Goal: Obtain resource: Download file/media

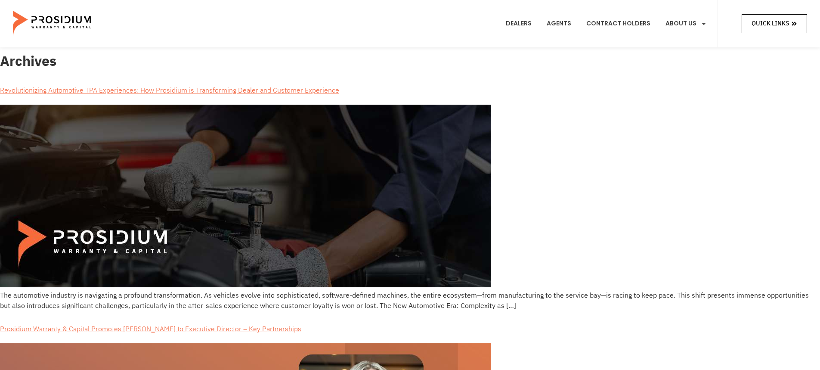
click at [769, 23] on span "Quick Links" at bounding box center [770, 23] width 37 height 11
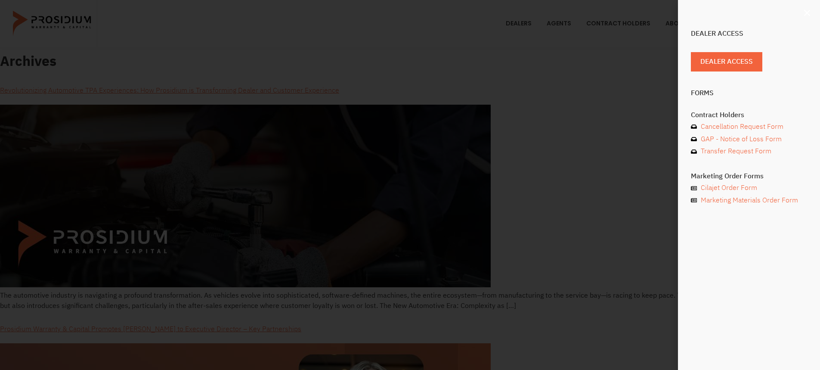
click at [809, 14] on use "Close" at bounding box center [807, 13] width 6 height 6
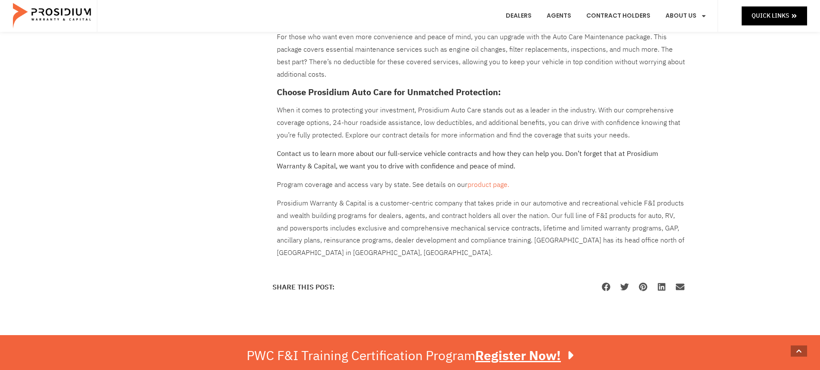
scroll to position [711, 0]
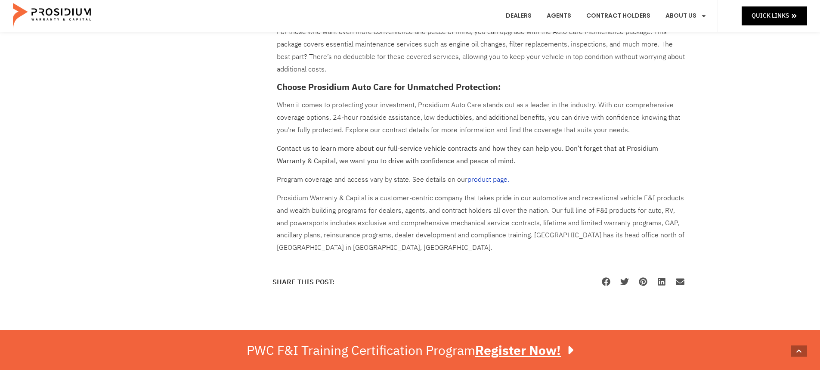
click at [486, 179] on link "product page." at bounding box center [488, 179] width 42 height 10
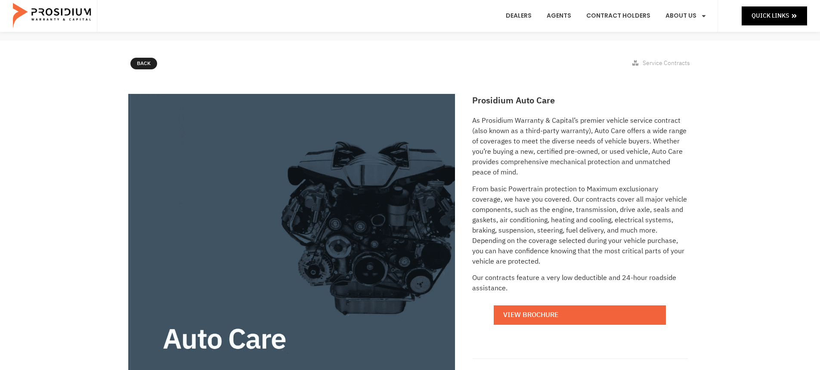
scroll to position [95, 0]
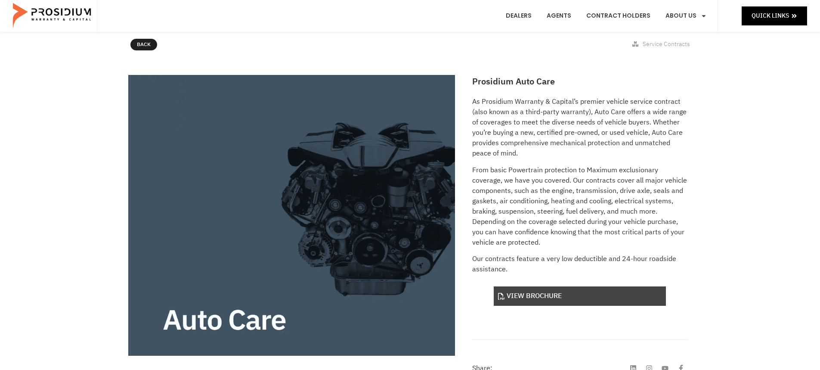
click at [580, 302] on link "View Brochure" at bounding box center [580, 295] width 172 height 19
